Goal: Information Seeking & Learning: Learn about a topic

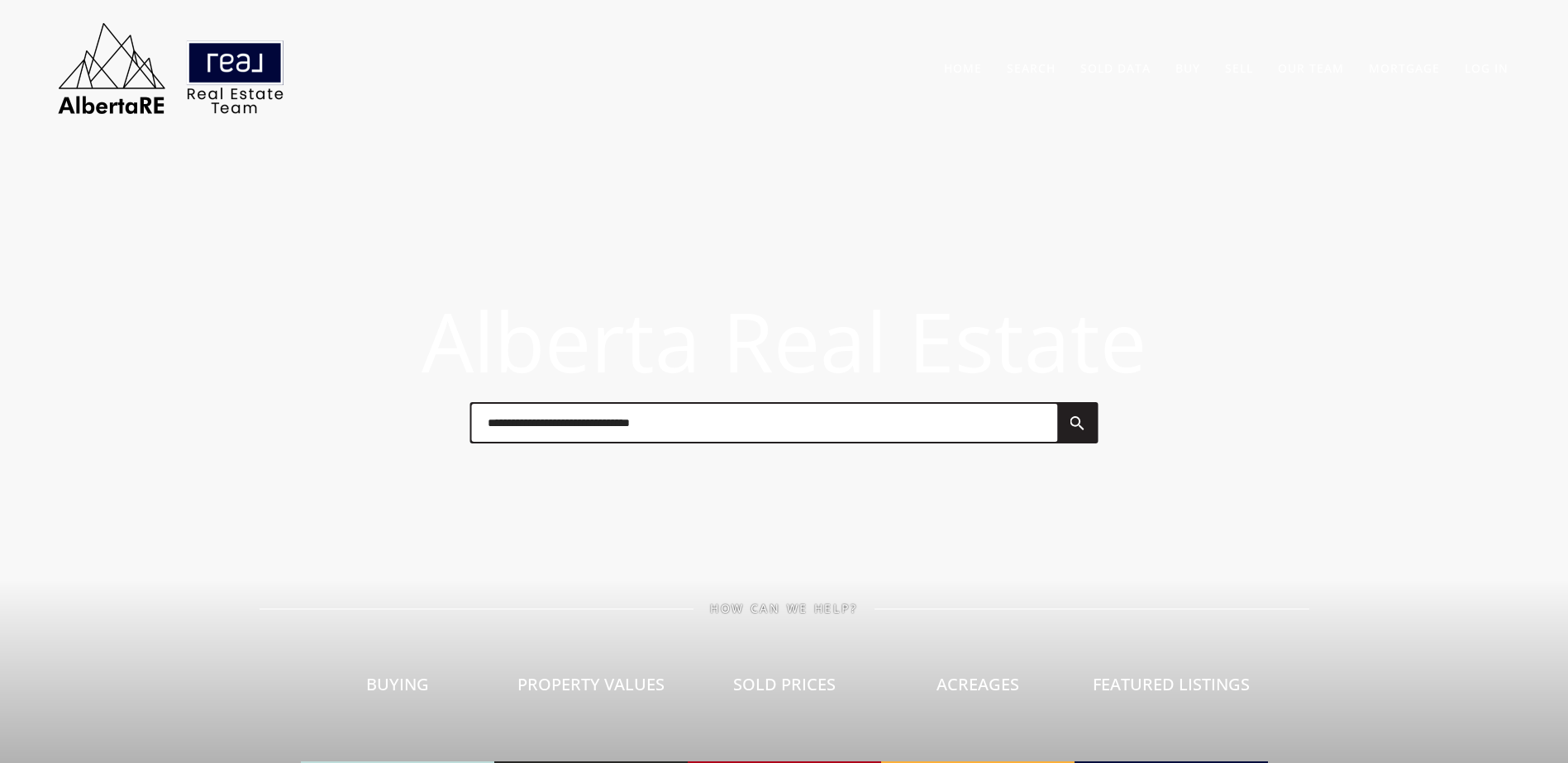
drag, startPoint x: 1134, startPoint y: 72, endPoint x: 853, endPoint y: 10, distance: 287.8
click at [1132, 72] on link "Sold Data" at bounding box center [1115, 68] width 70 height 16
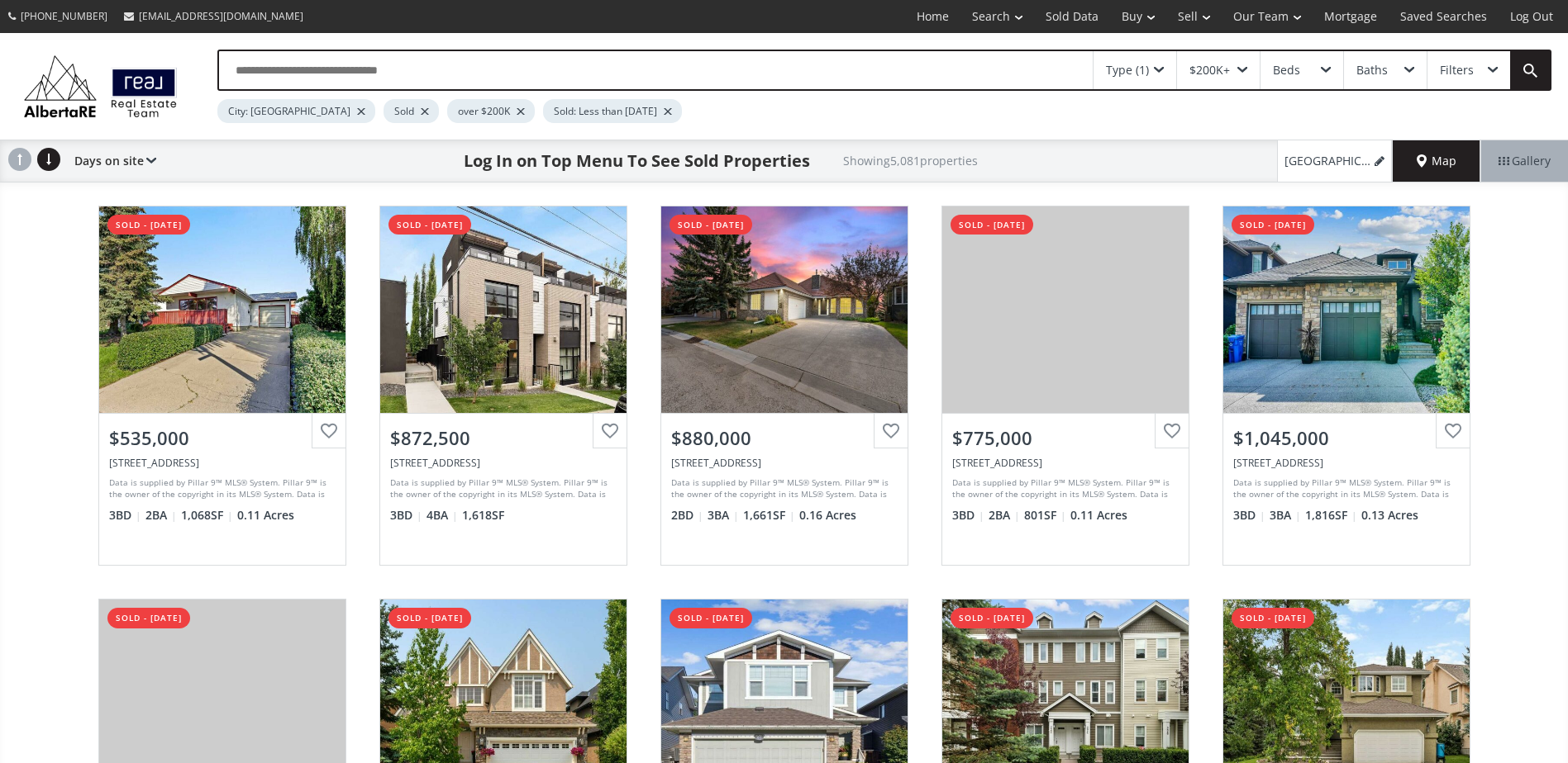
click at [421, 113] on div at bounding box center [425, 112] width 8 height 7
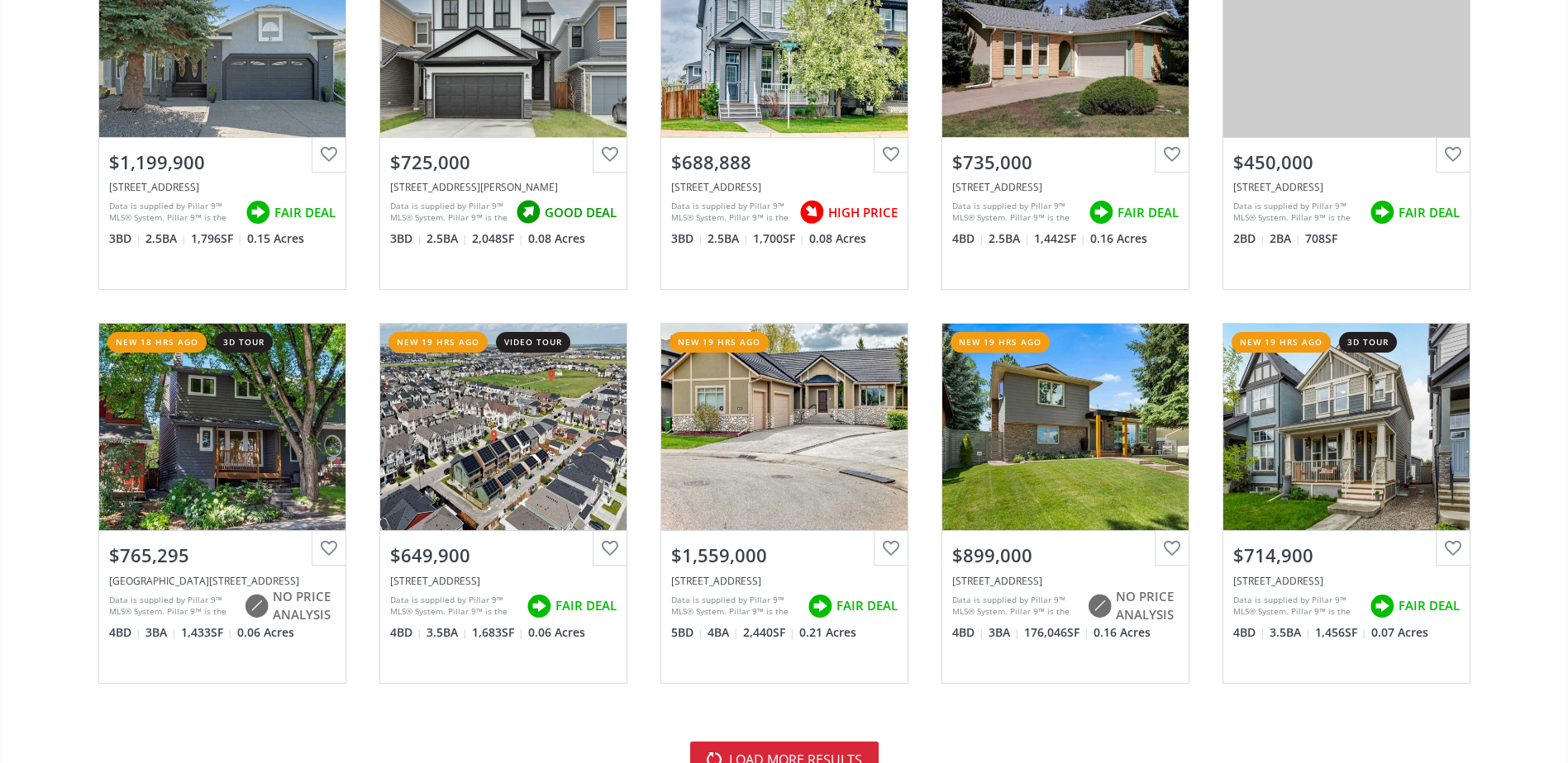
scroll to position [3470, 0]
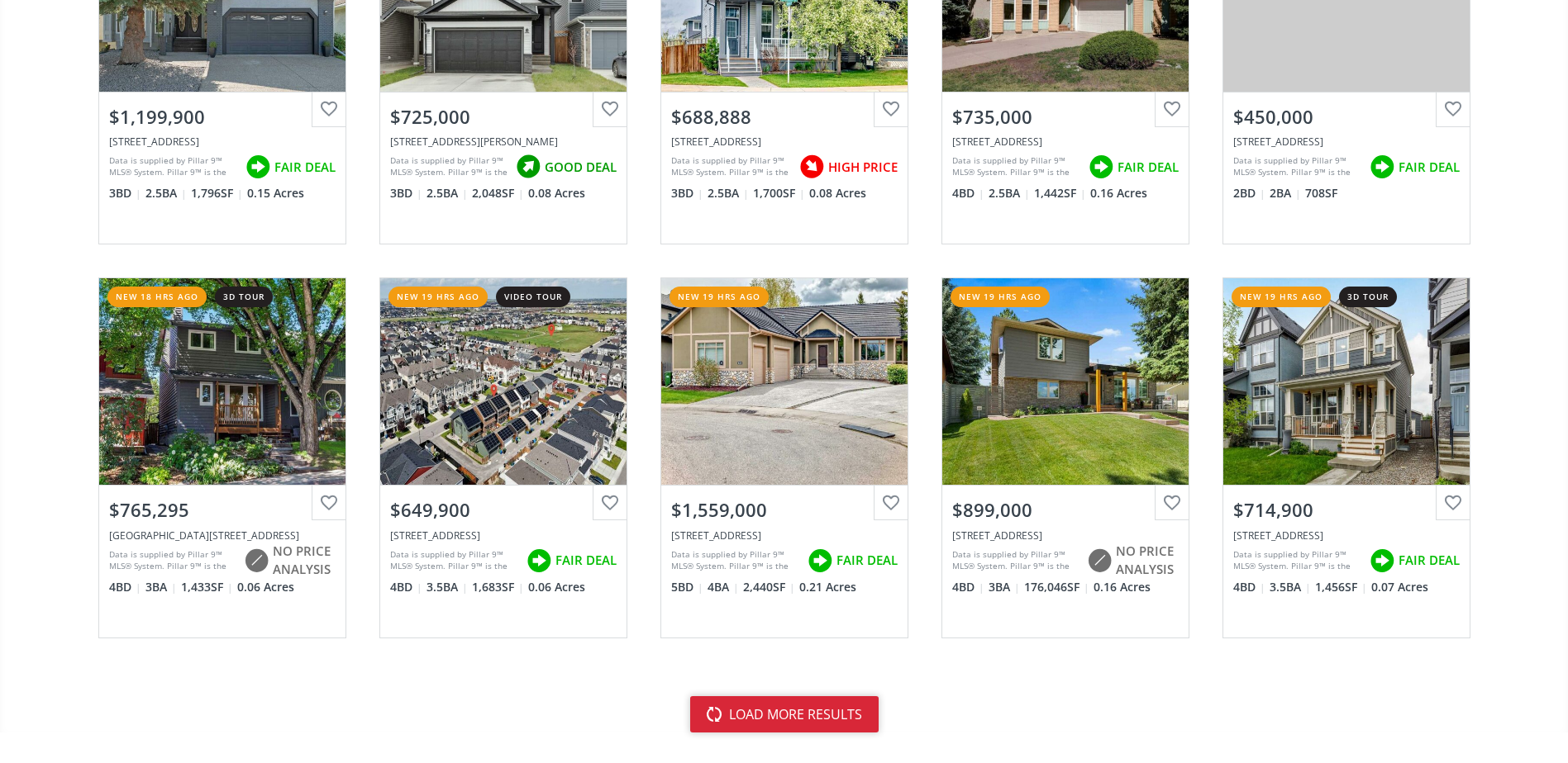
click at [745, 713] on button "load more results" at bounding box center [784, 714] width 189 height 36
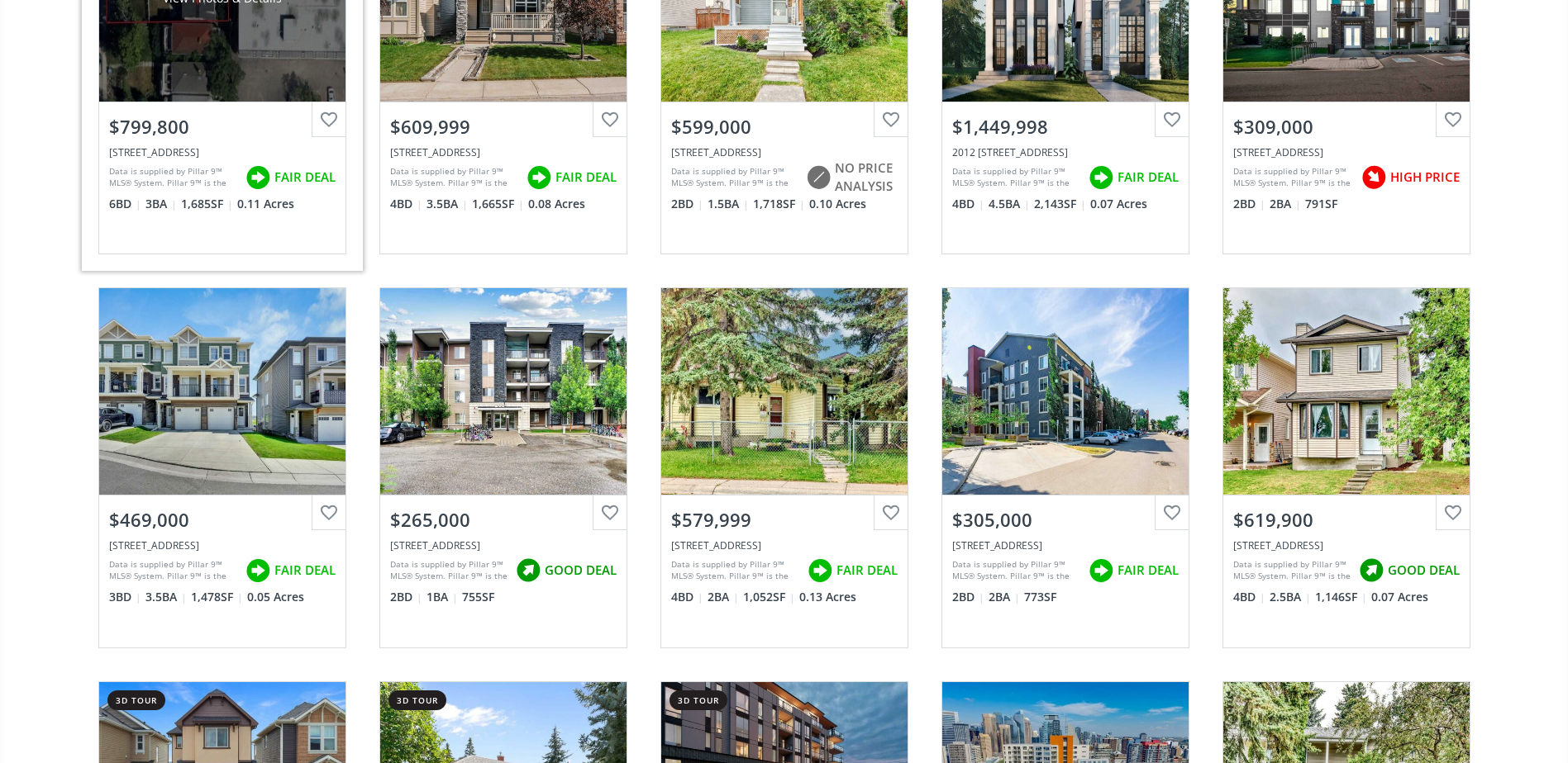
scroll to position [7023, 0]
